Goal: Check status: Check status

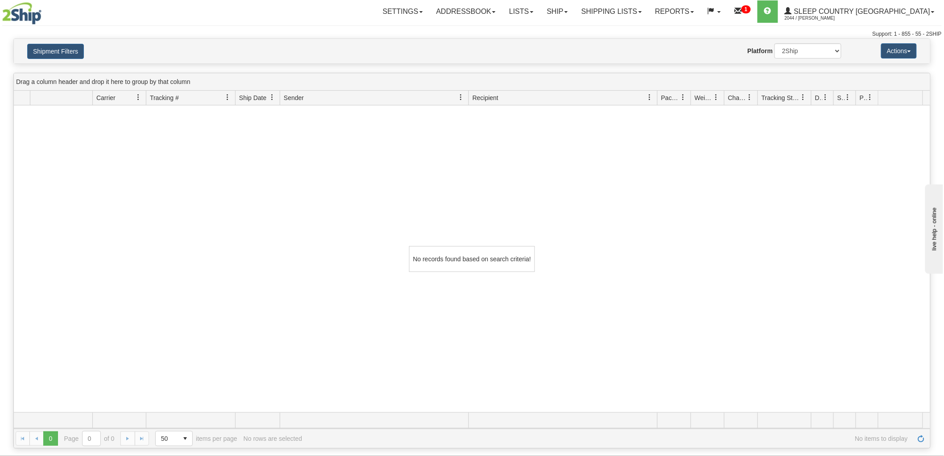
click at [59, 52] on button "Shipment Filters" at bounding box center [55, 51] width 57 height 15
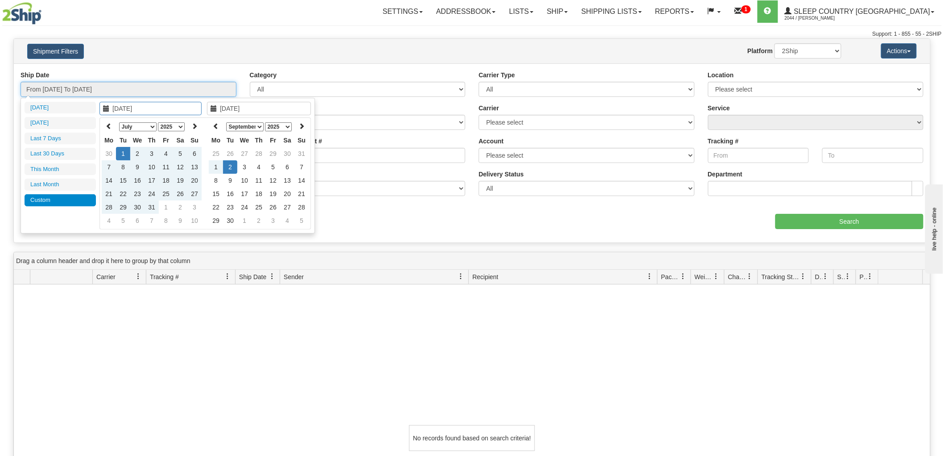
click at [173, 89] on input "From [DATE] To [DATE]" at bounding box center [129, 89] width 216 height 15
click at [376, 140] on div "Order # / Ship Request #" at bounding box center [358, 150] width 216 height 26
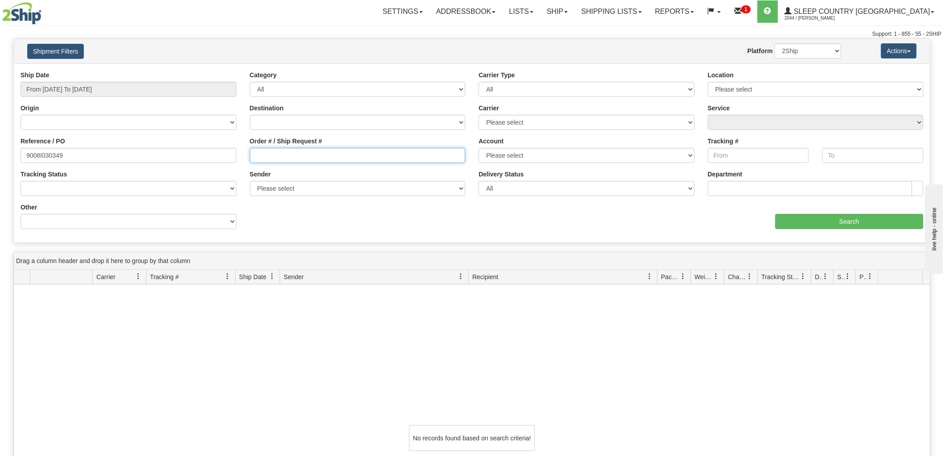
click at [364, 158] on input "Order # / Ship Request #" at bounding box center [358, 155] width 216 height 15
paste input "9002I018016"
type input "9002I018016"
click at [164, 156] on input "9008I030349" at bounding box center [129, 155] width 216 height 15
click at [337, 166] on div "Order # / Ship Request # 9002I018016" at bounding box center [357, 153] width 229 height 33
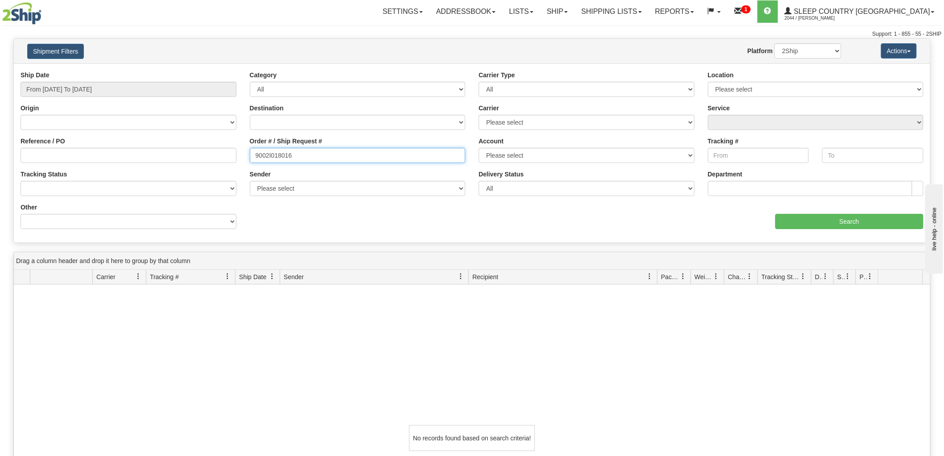
click at [350, 160] on input "9002I018016" at bounding box center [358, 155] width 216 height 15
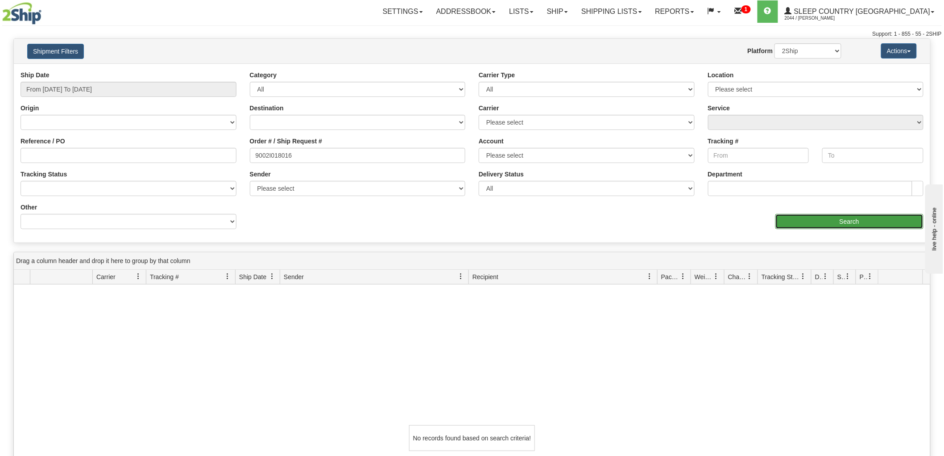
click at [862, 227] on input "Search" at bounding box center [849, 221] width 148 height 15
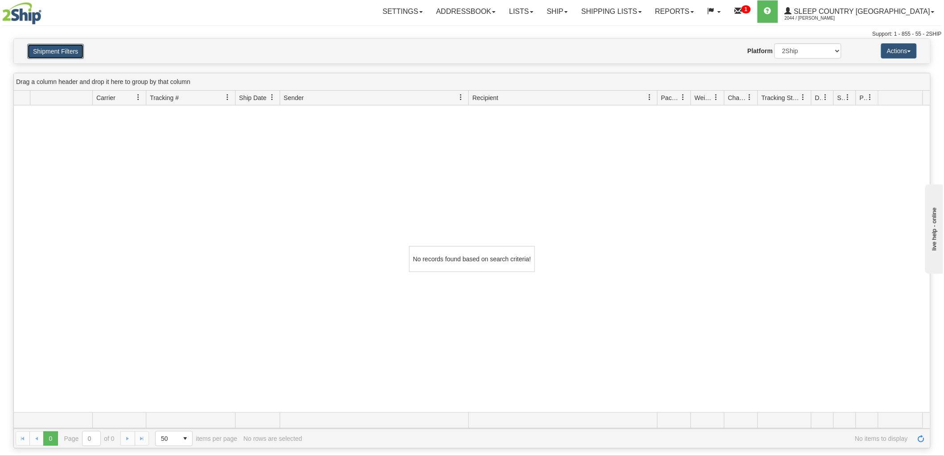
click at [55, 56] on button "Shipment Filters" at bounding box center [55, 51] width 57 height 15
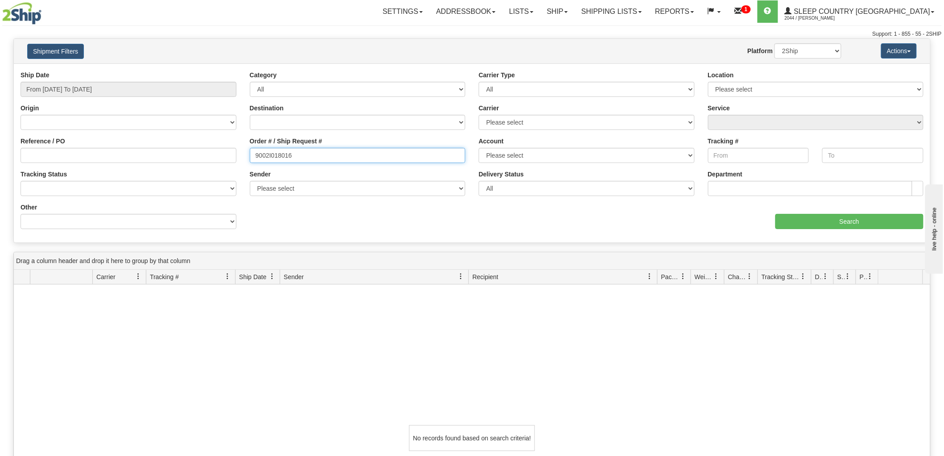
click at [344, 162] on input "9002I018016" at bounding box center [358, 155] width 216 height 15
click at [94, 162] on input "Reference / PO" at bounding box center [129, 155] width 216 height 15
paste input "9002I018016"
type input "9002I018016"
click at [874, 231] on div "Ship Date From [DATE] To [DATE] Category All Inbound Outbound Carrier Type All …" at bounding box center [472, 152] width 916 height 165
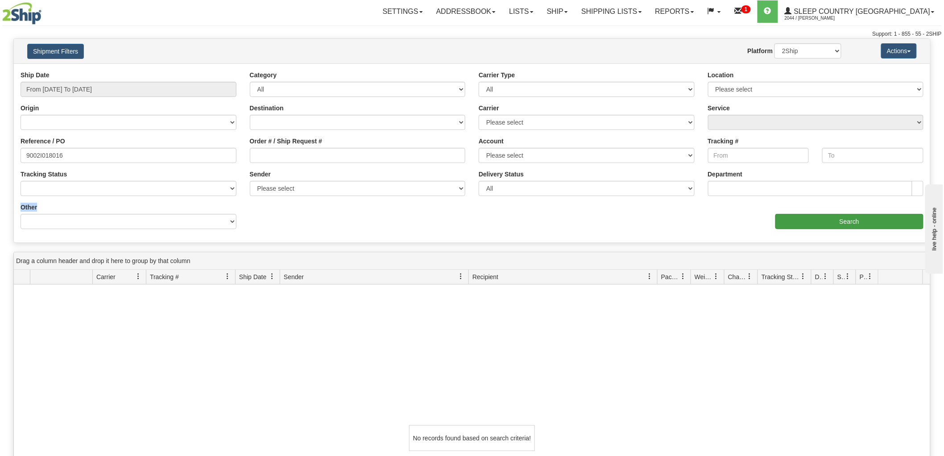
drag, startPoint x: 874, startPoint y: 231, endPoint x: 867, endPoint y: 223, distance: 10.2
click at [874, 231] on div "Ship Date From [DATE] To [DATE] Category All Inbound Outbound Carrier Type All …" at bounding box center [472, 152] width 916 height 165
click at [851, 217] on input "Search" at bounding box center [849, 221] width 148 height 15
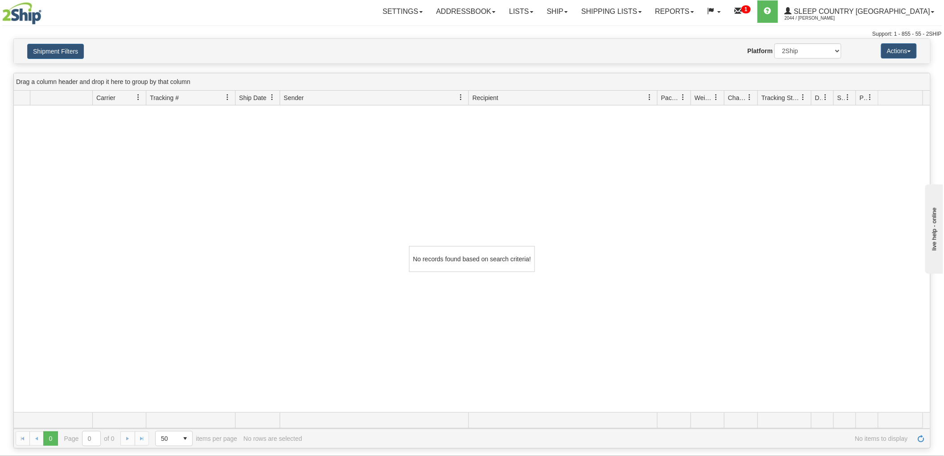
click at [61, 204] on div "No records found based on search criteria!" at bounding box center [472, 258] width 916 height 307
